Goal: Information Seeking & Learning: Learn about a topic

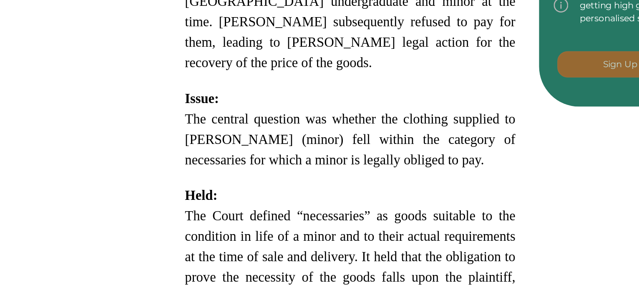
scroll to position [452, 0]
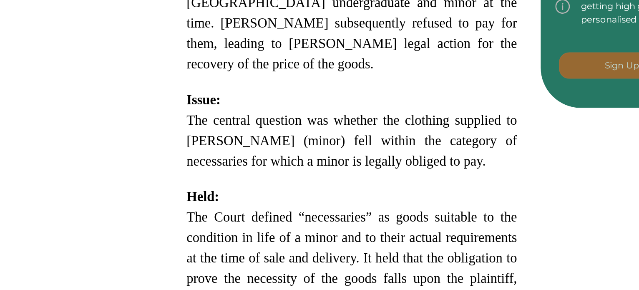
drag, startPoint x: 373, startPoint y: 146, endPoint x: 303, endPoint y: 149, distance: 70.6
click at [303, 185] on p "The Court defined “necessaries” as goods suitable to the condition in life of a…" at bounding box center [330, 231] width 189 height 93
